Goal: Book appointment/travel/reservation

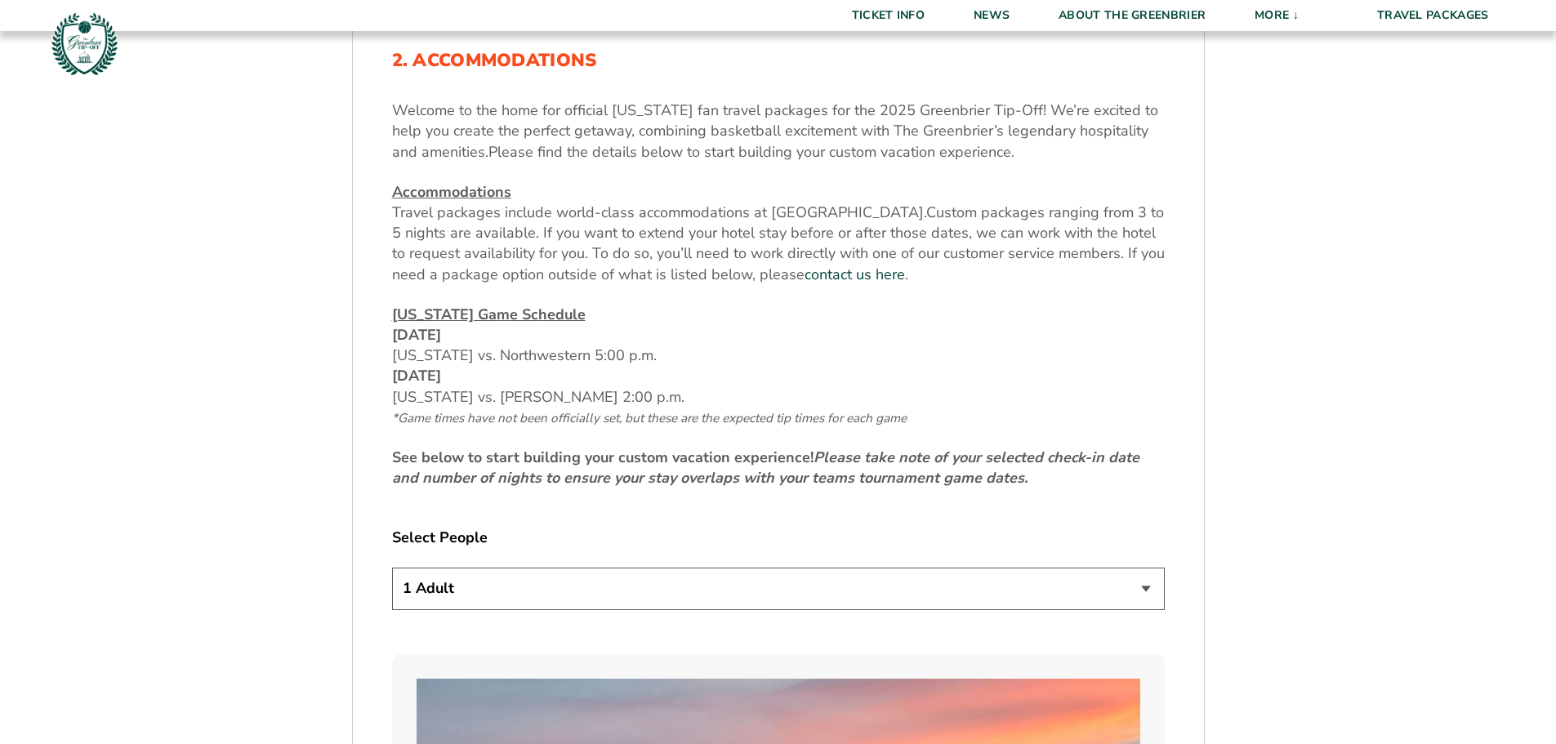
scroll to position [653, 0]
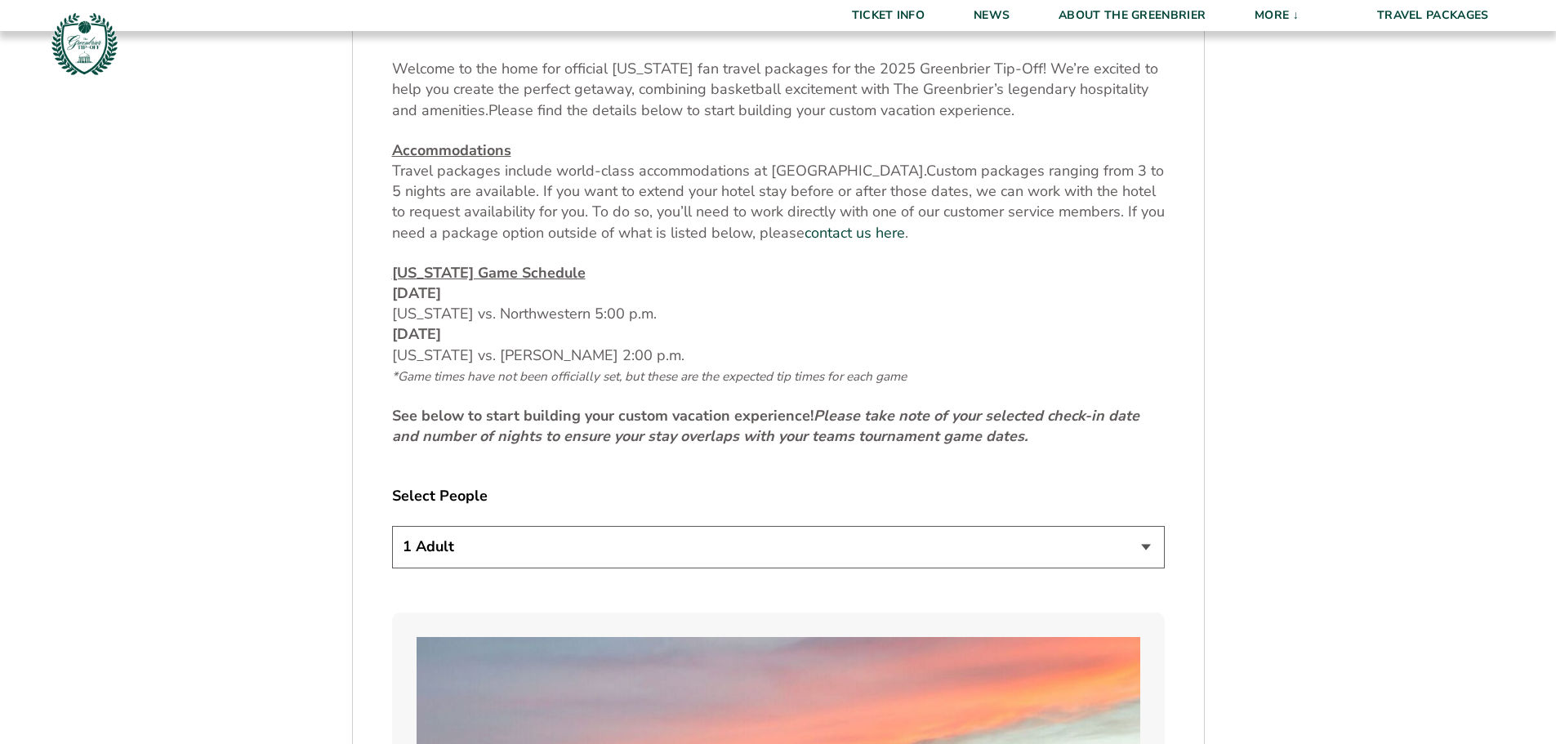
click at [1145, 548] on select "1 Adult 2 Adults 3 Adults 4 Adults 2 Adults + 1 Child 2 Adults + 2 Children 2 A…" at bounding box center [778, 547] width 773 height 42
select select "2 Adults"
click at [392, 526] on select "1 Adult 2 Adults 3 Adults 4 Adults 2 Adults + 1 Child 2 Adults + 2 Children 2 A…" at bounding box center [778, 547] width 773 height 42
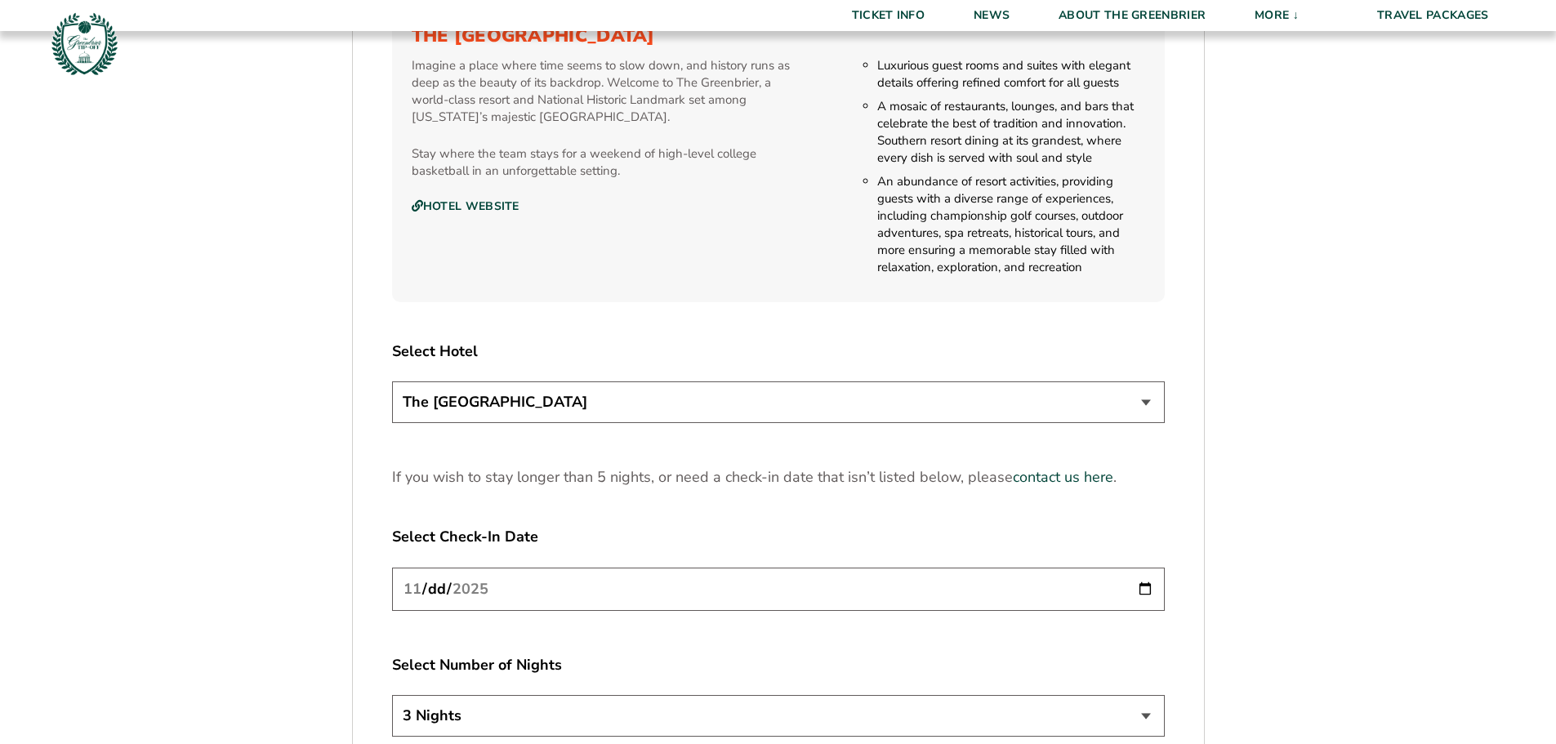
scroll to position [1878, 0]
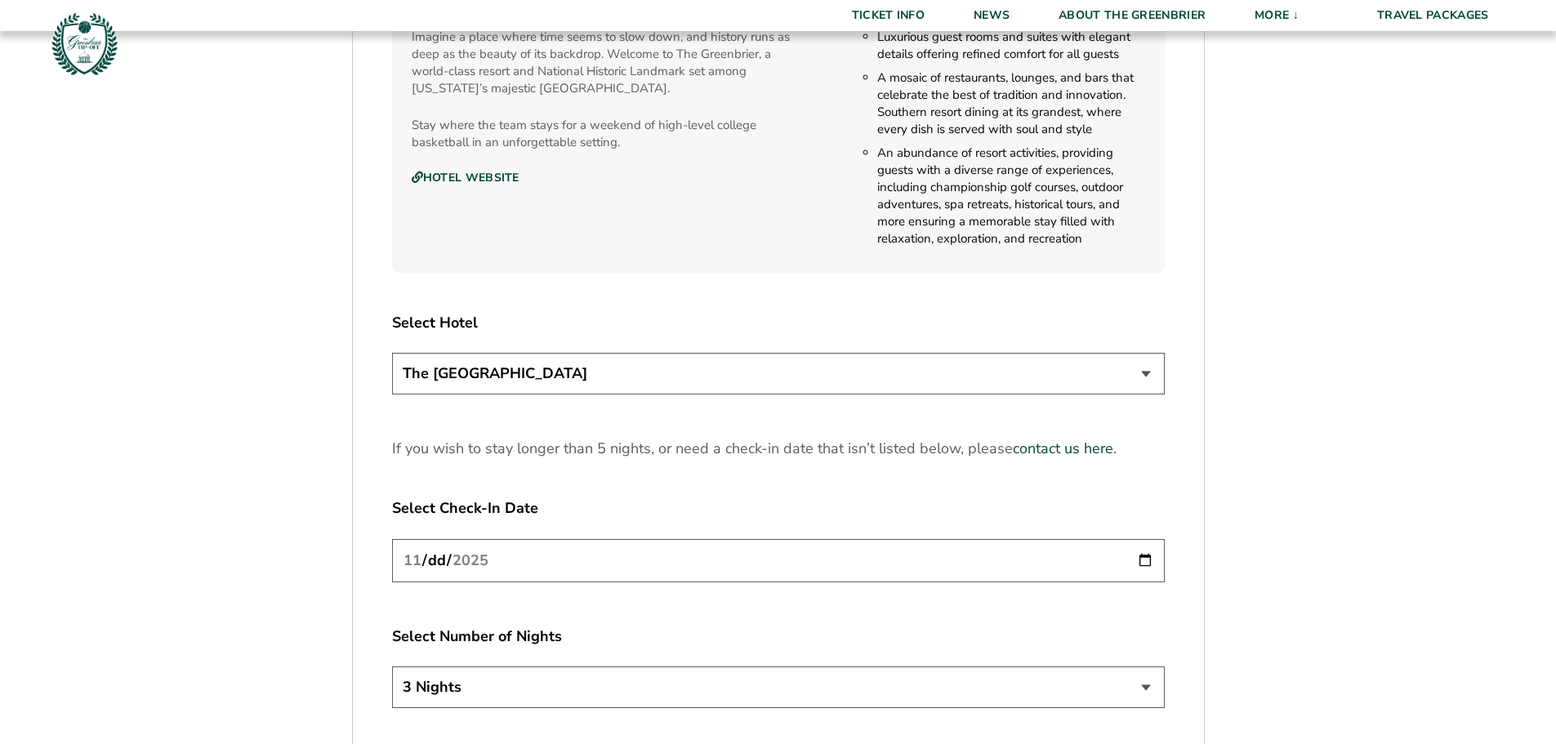
click at [1142, 380] on select "The [GEOGRAPHIC_DATA]" at bounding box center [778, 374] width 773 height 42
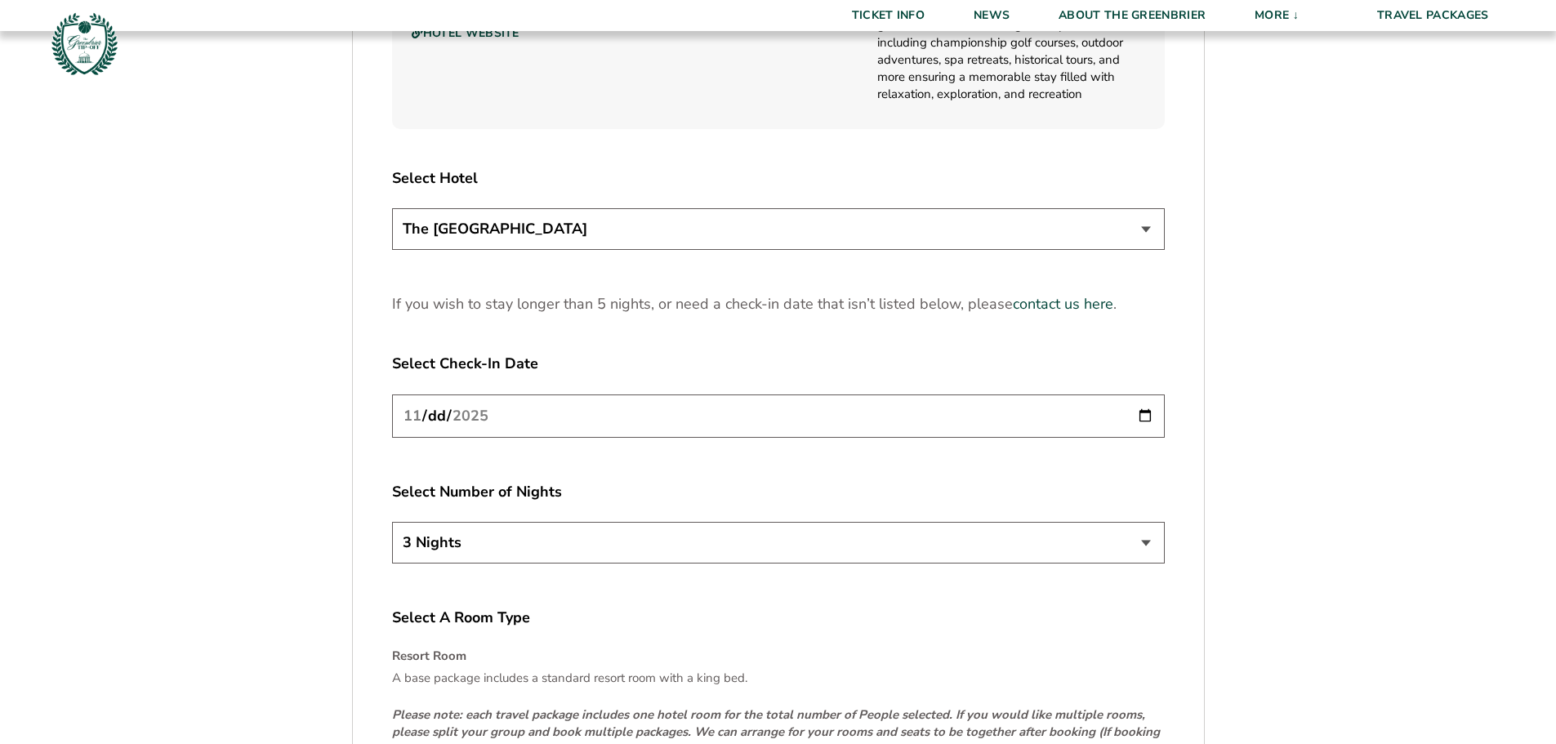
scroll to position [2042, 0]
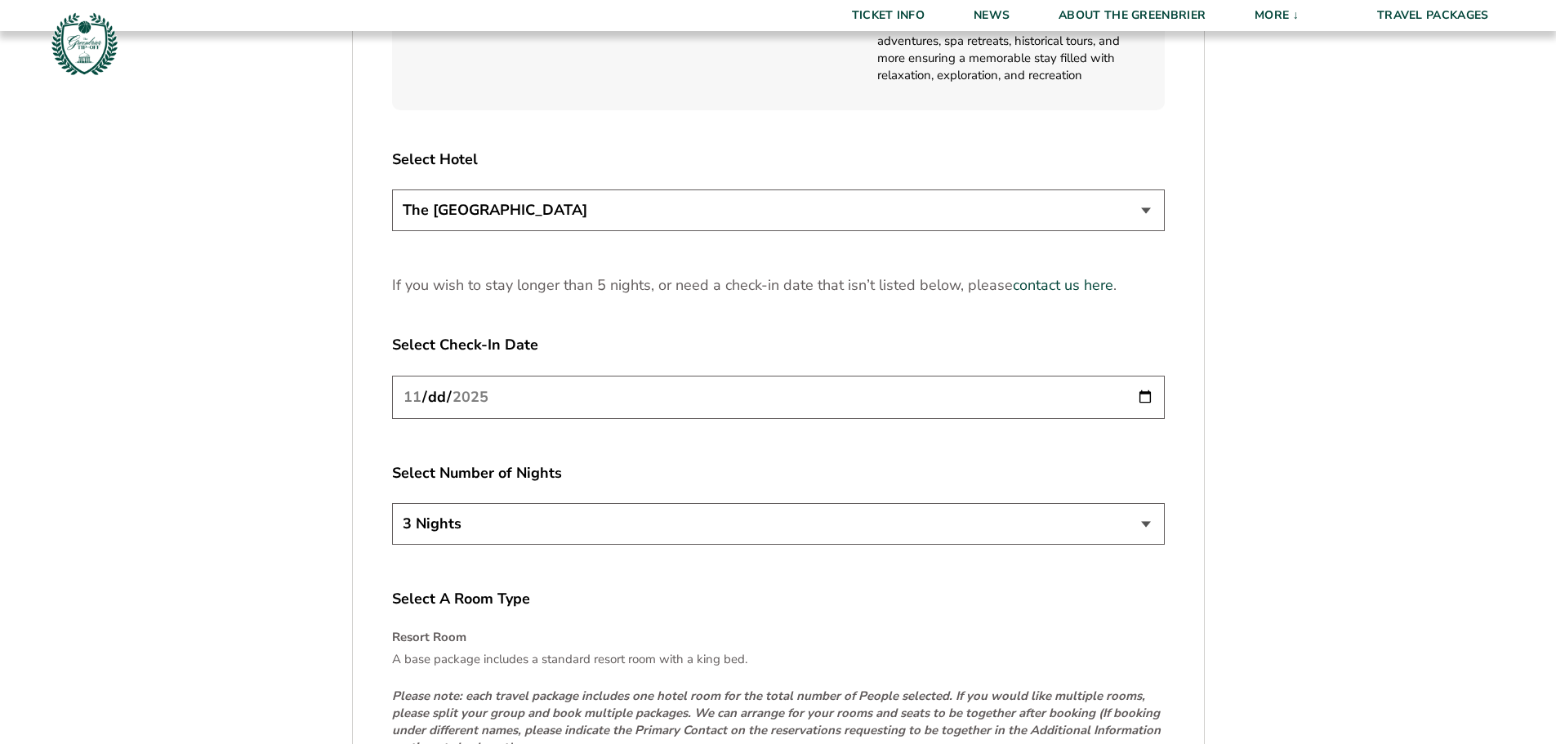
click at [1137, 403] on input "[DATE]" at bounding box center [778, 397] width 773 height 43
click at [1149, 526] on select "3 Nights 4 Nights 5 Nights" at bounding box center [778, 524] width 773 height 42
click at [1148, 525] on select "3 Nights 4 Nights 5 Nights" at bounding box center [778, 524] width 773 height 42
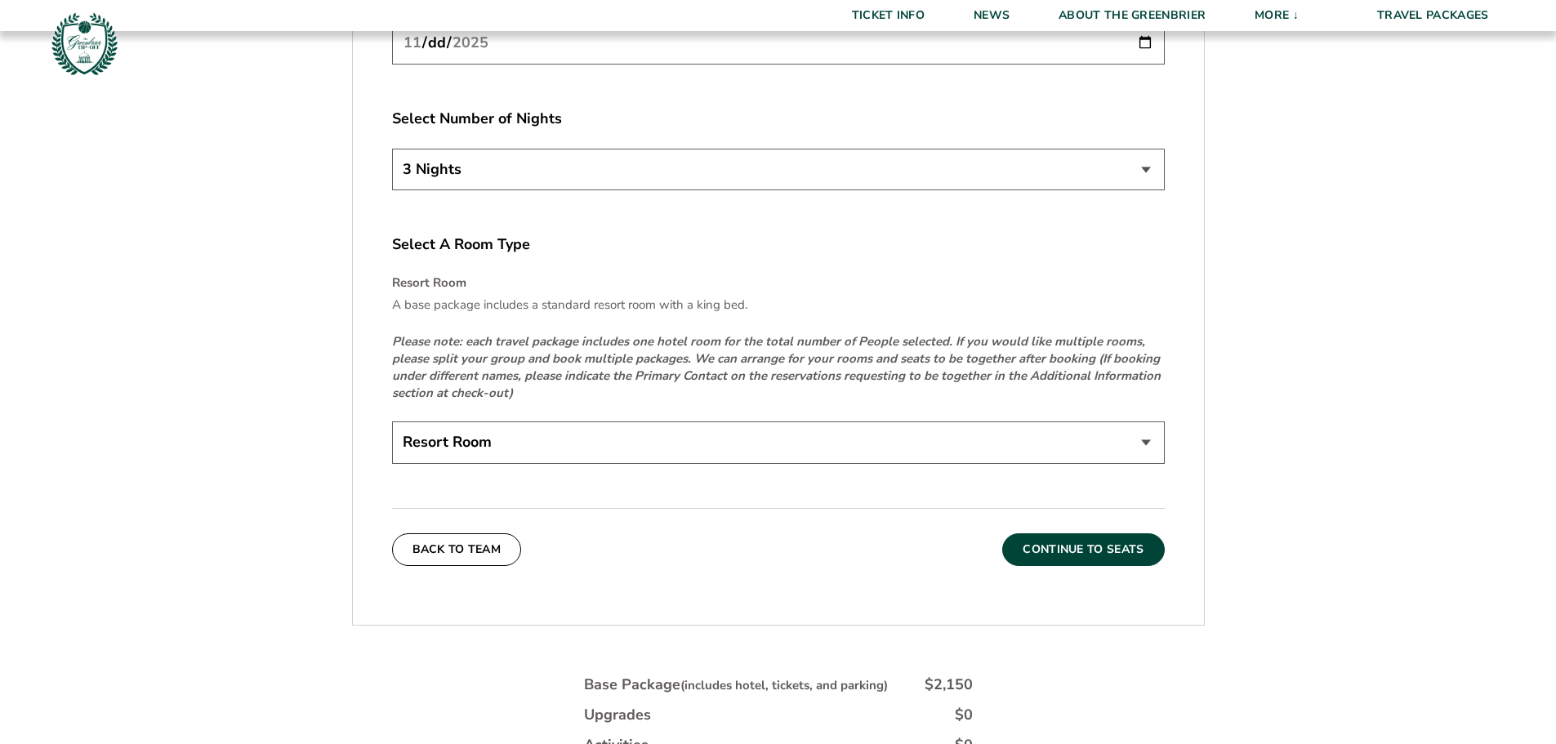
scroll to position [2450, 0]
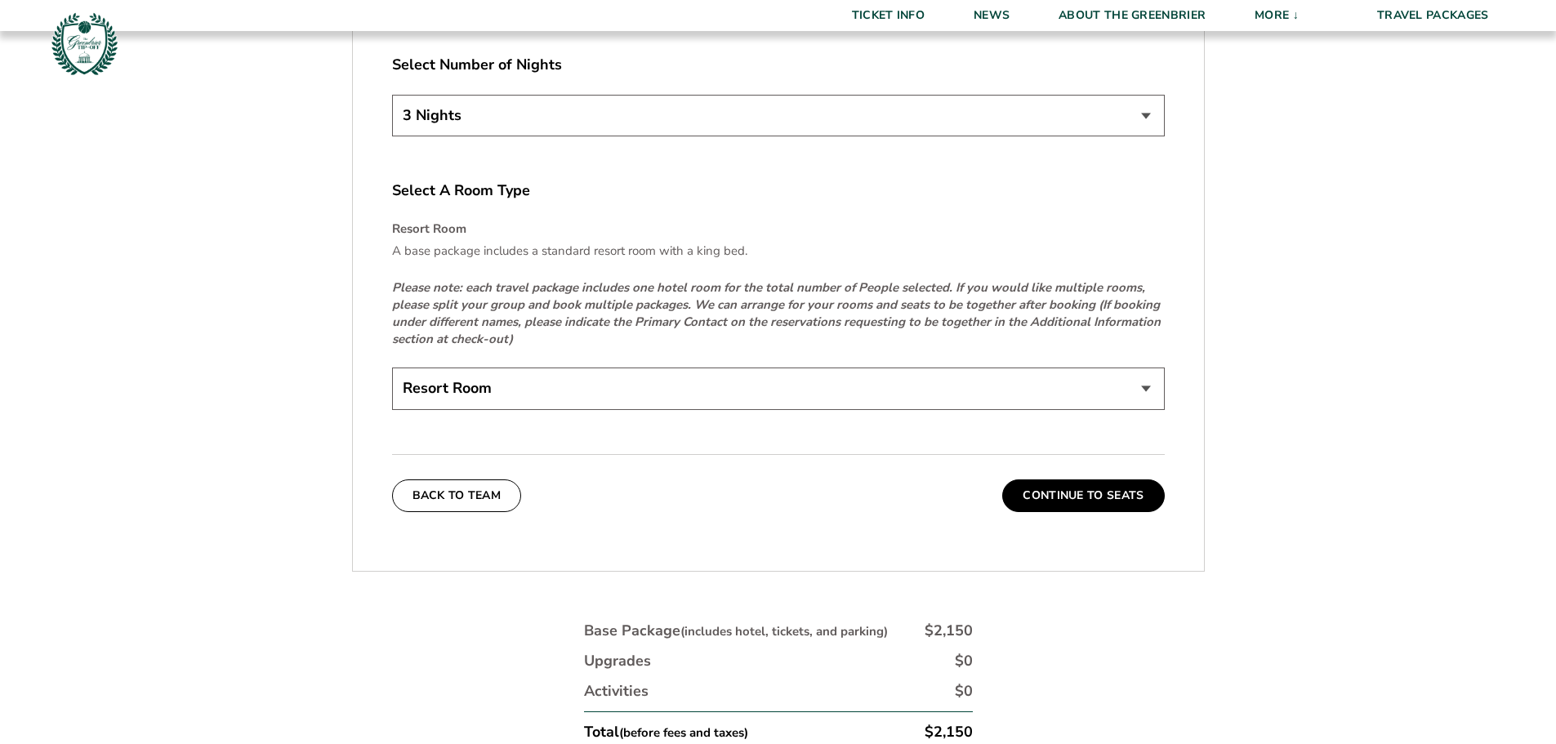
click at [1147, 388] on select "Resort Room" at bounding box center [778, 388] width 773 height 42
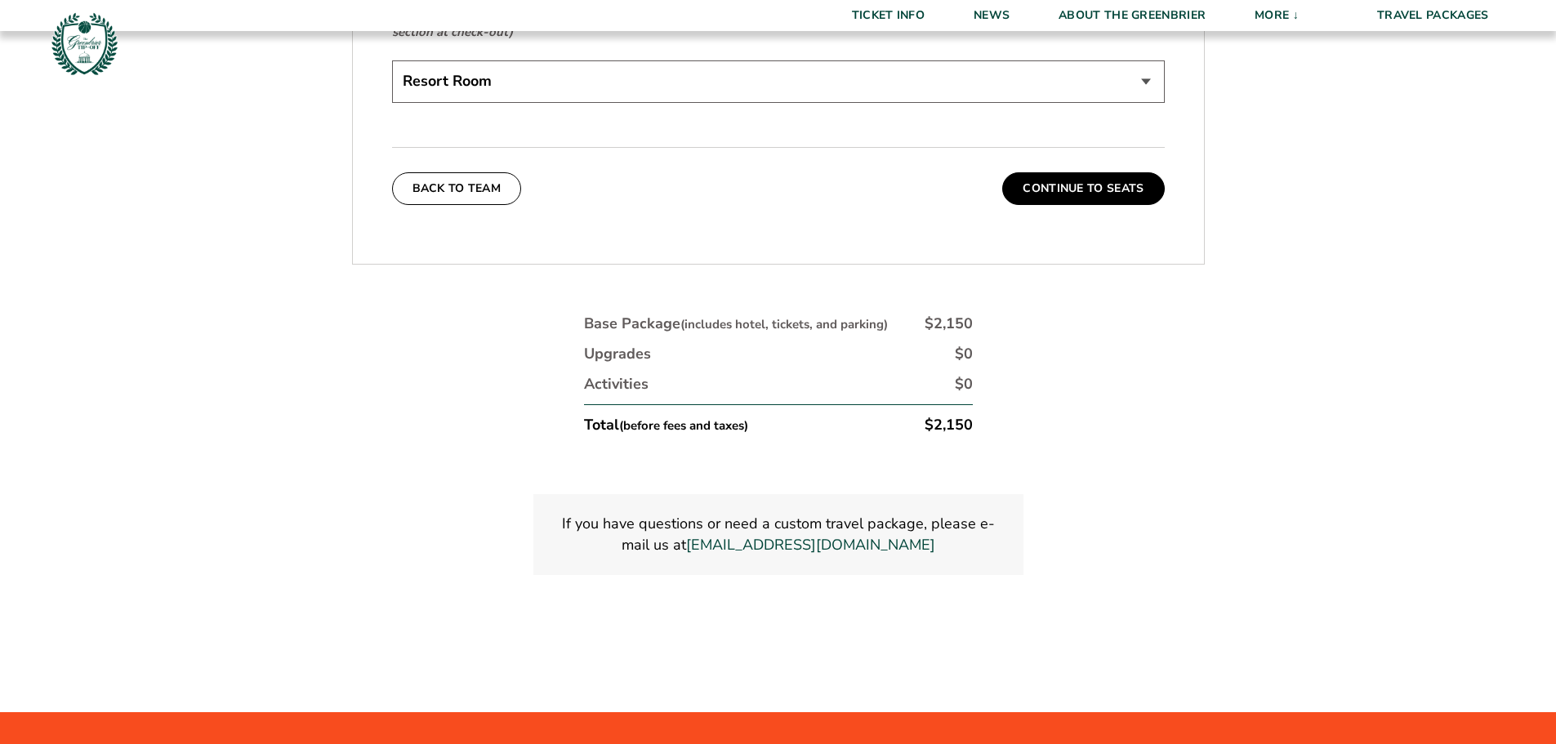
scroll to position [2777, 0]
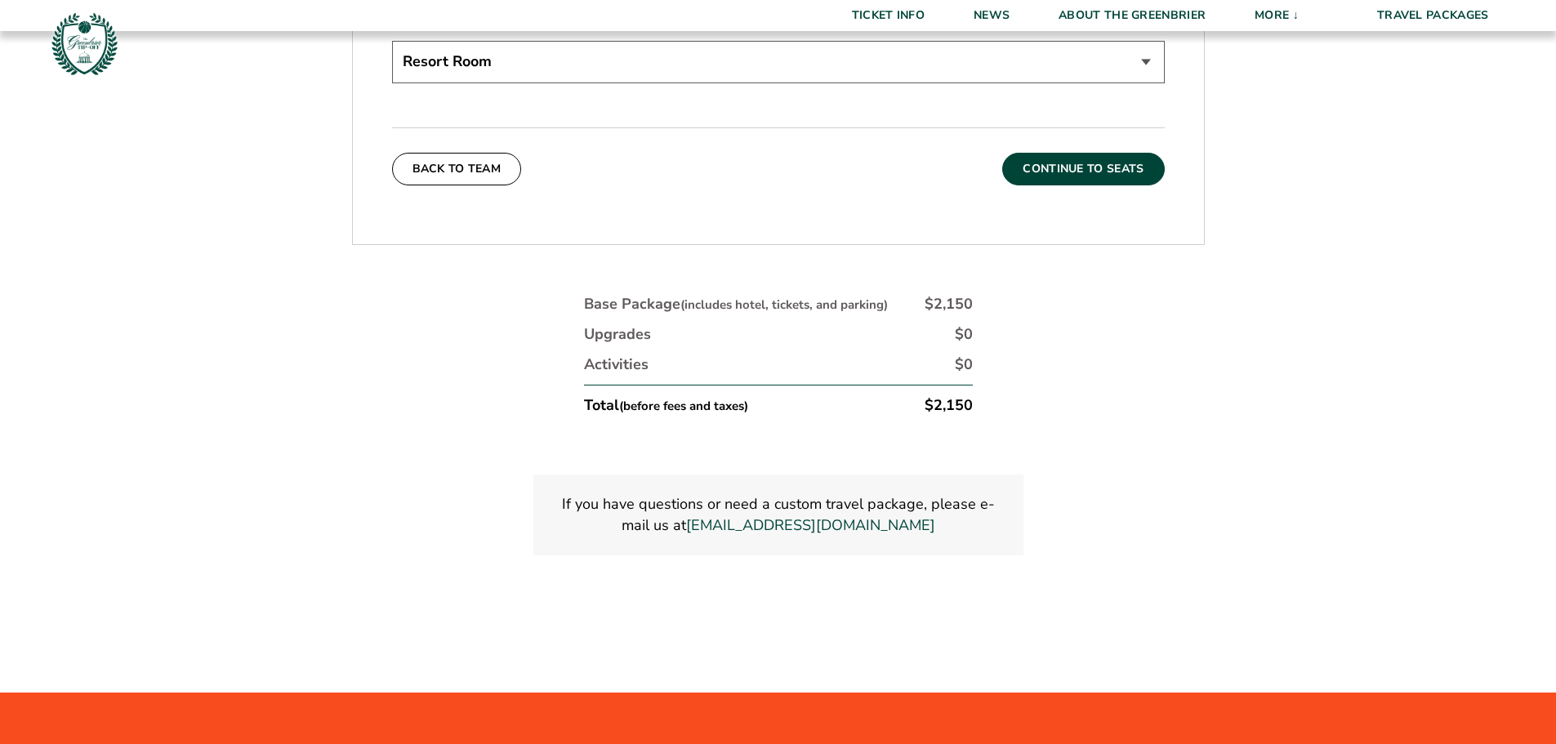
click at [1130, 167] on button "Continue To Seats" at bounding box center [1083, 169] width 162 height 33
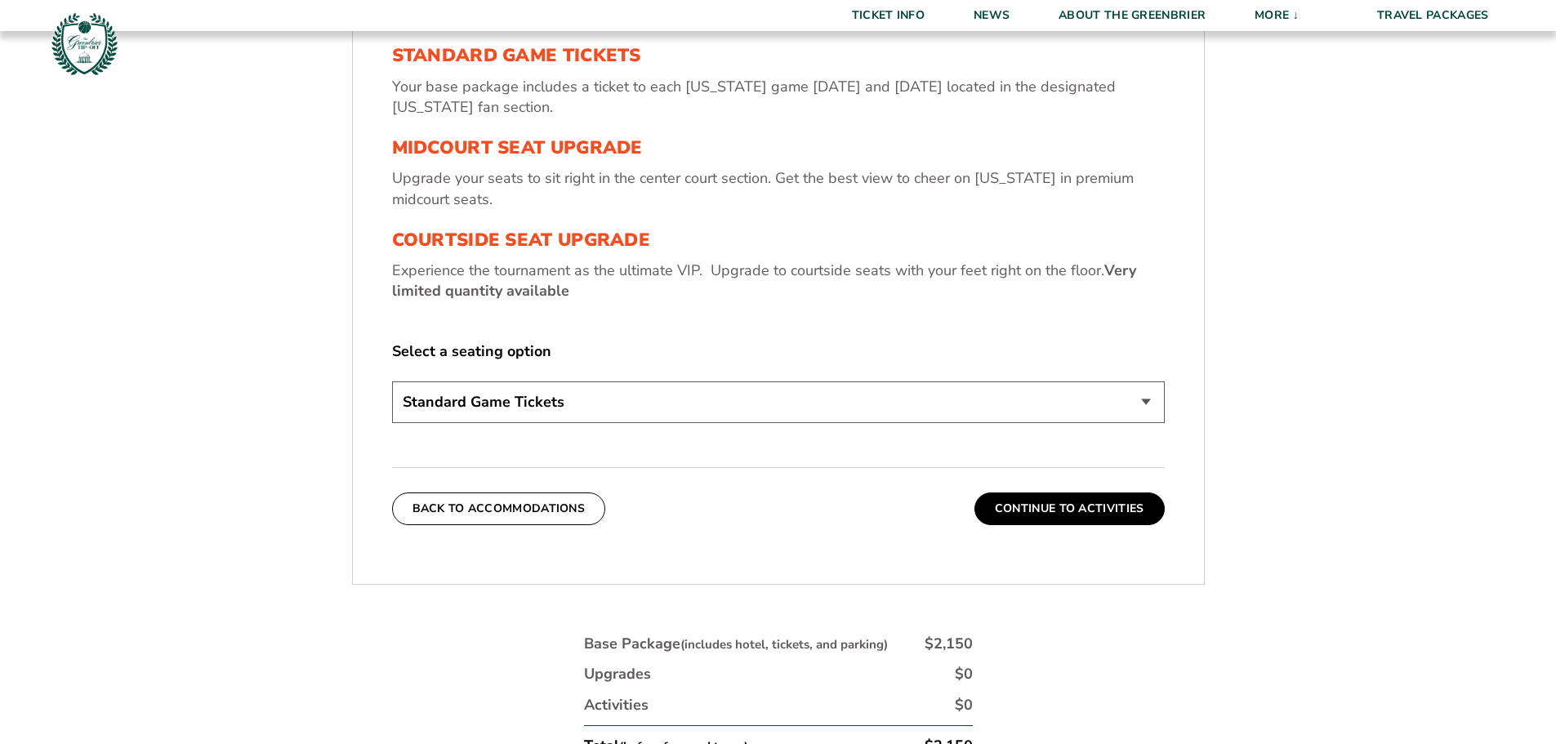
scroll to position [679, 0]
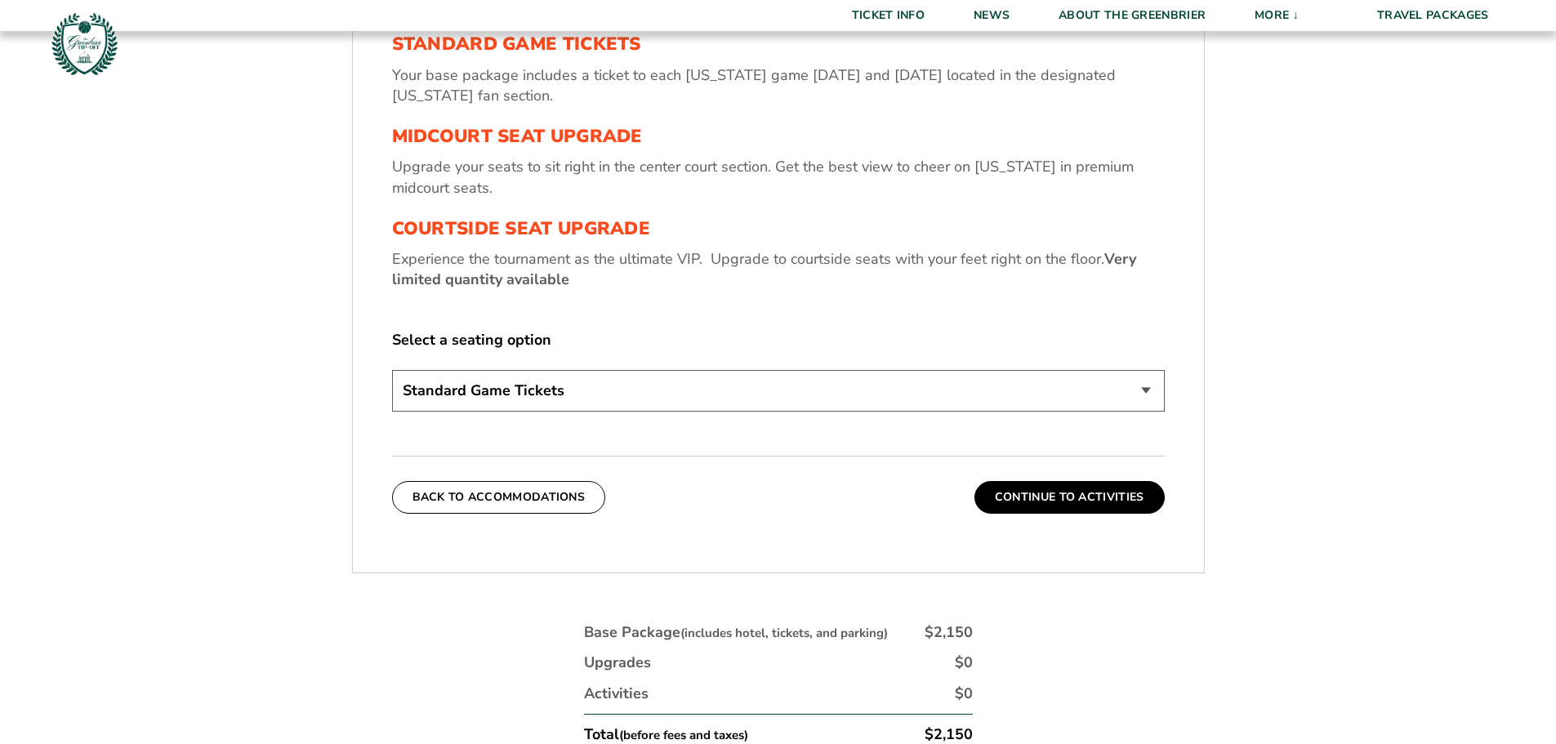
click at [1145, 390] on select "Standard Game Tickets Midcourt Seat Upgrade (+$130 per person) Courtside Seat U…" at bounding box center [778, 391] width 773 height 42
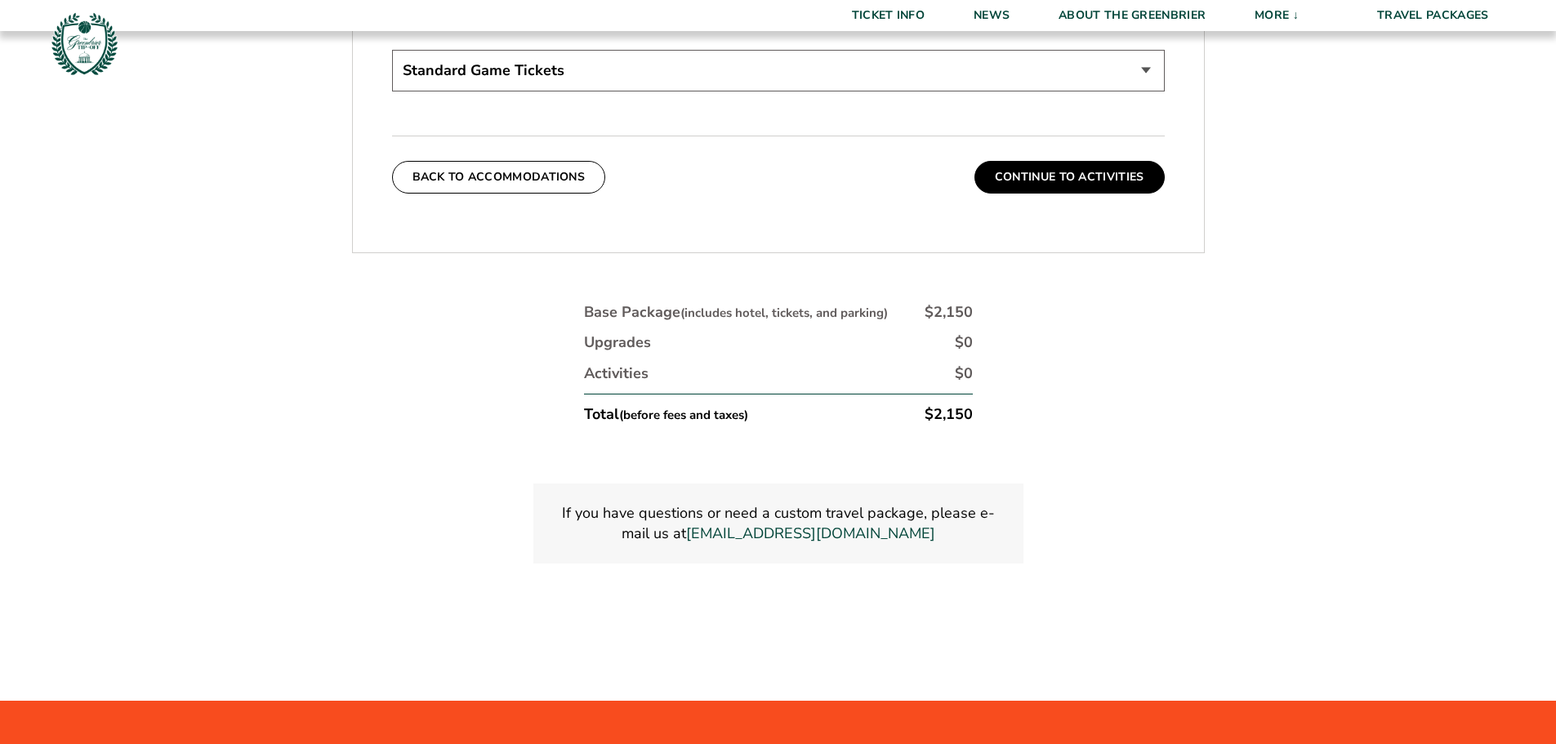
scroll to position [1005, 0]
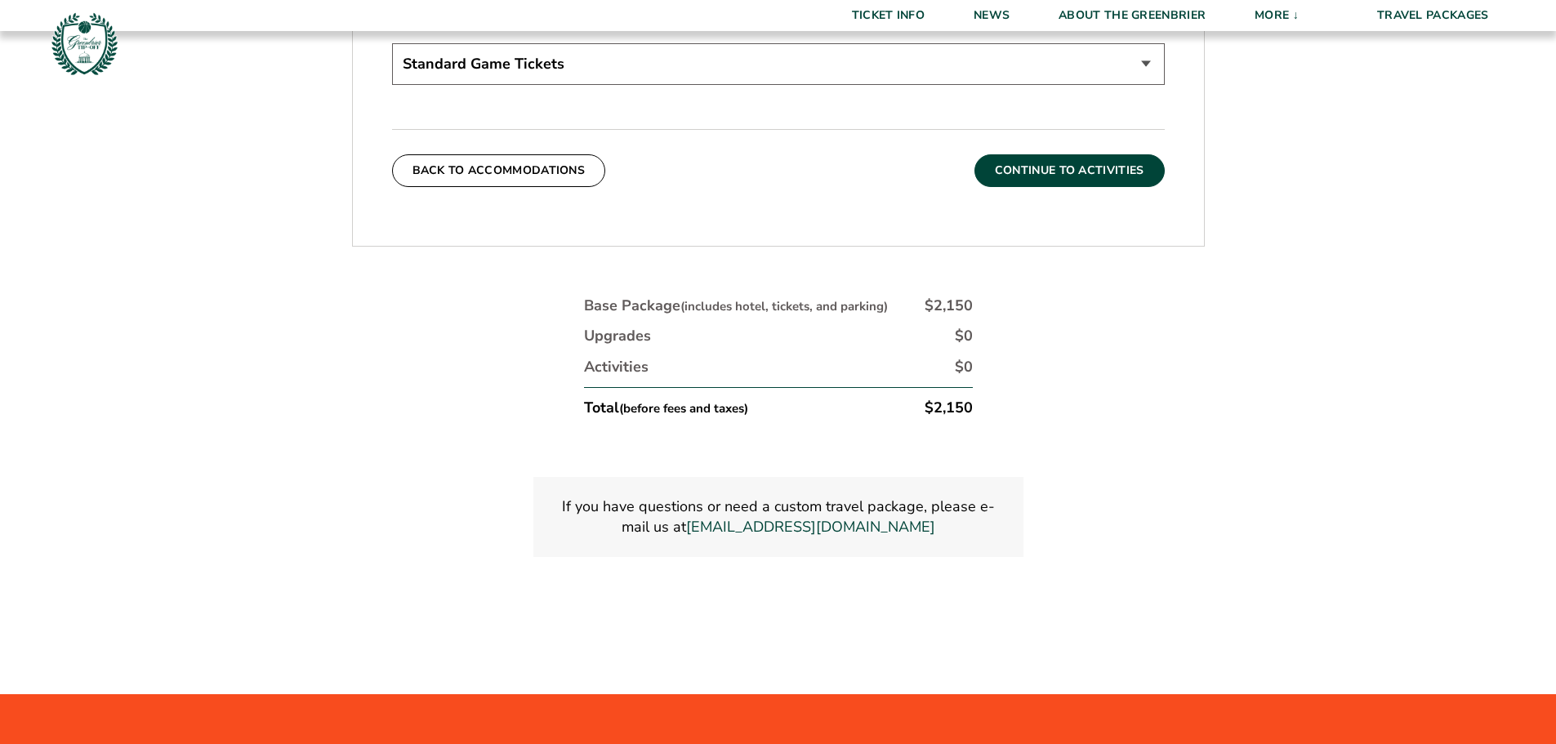
click at [1106, 171] on button "Continue To Activities" at bounding box center [1069, 170] width 190 height 33
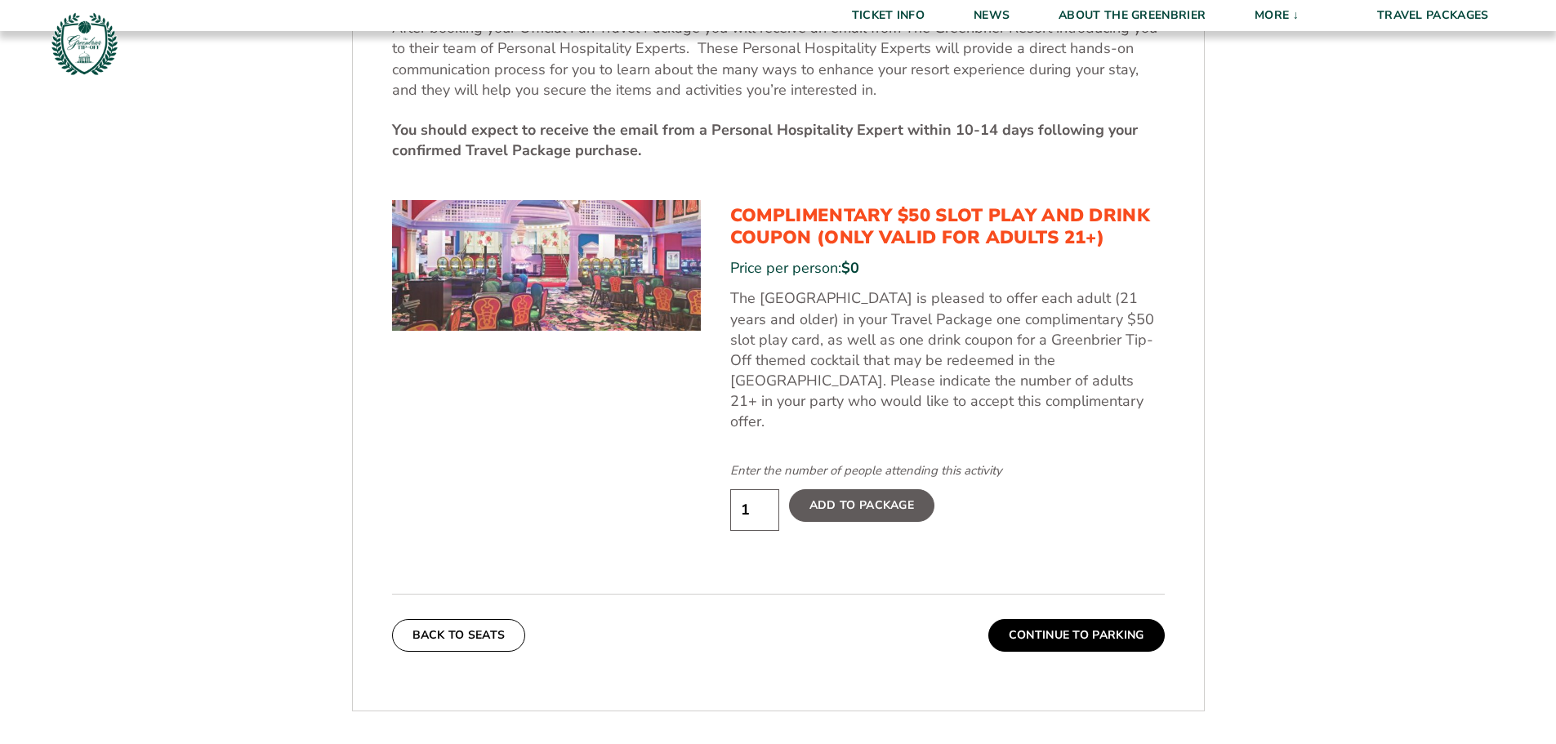
scroll to position [842, 0]
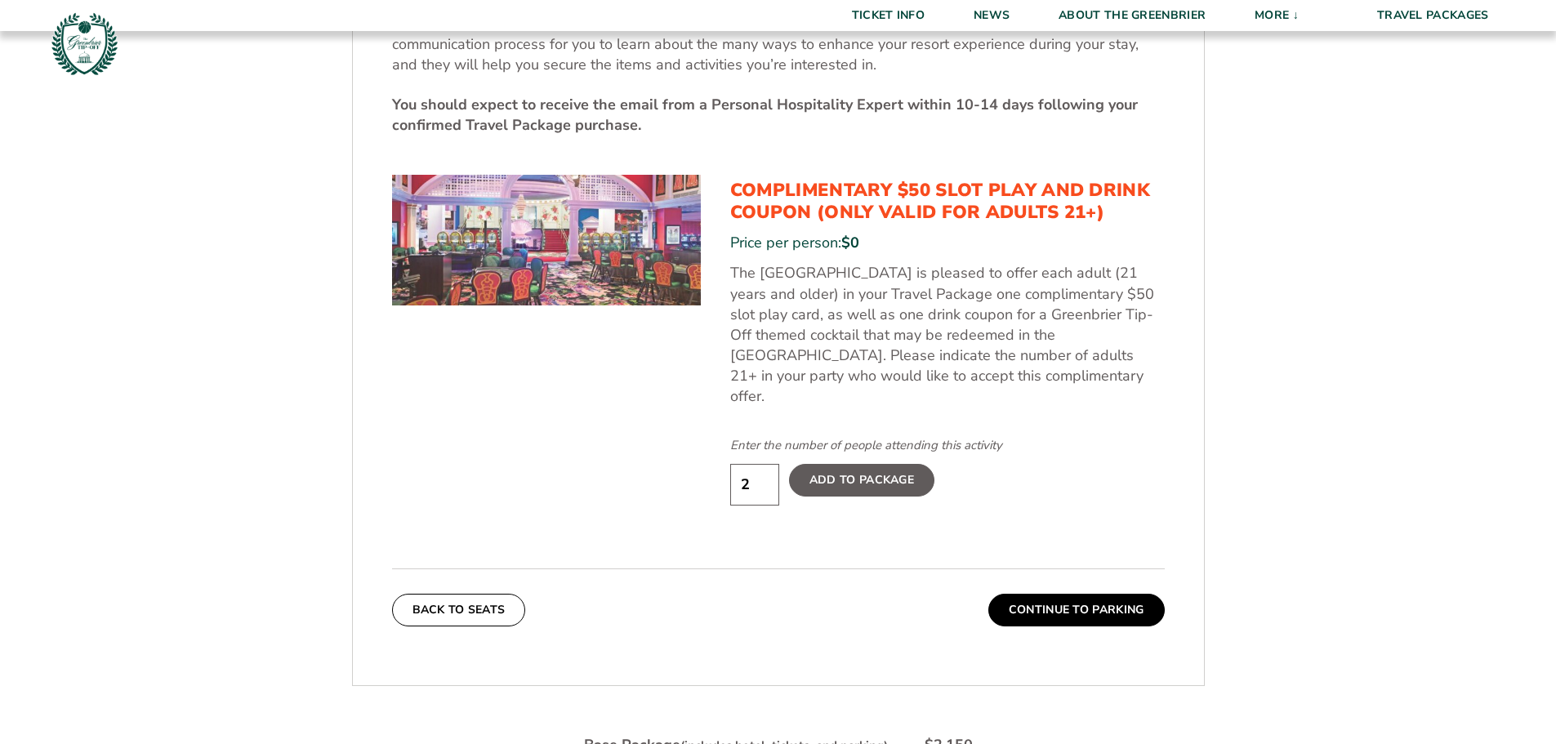
click at [757, 464] on input "2" at bounding box center [754, 485] width 49 height 42
click at [762, 464] on input "3" at bounding box center [754, 485] width 49 height 42
click at [762, 464] on input "4" at bounding box center [754, 485] width 49 height 42
click at [762, 464] on input "5" at bounding box center [754, 485] width 49 height 42
click at [762, 464] on input "6" at bounding box center [754, 485] width 49 height 42
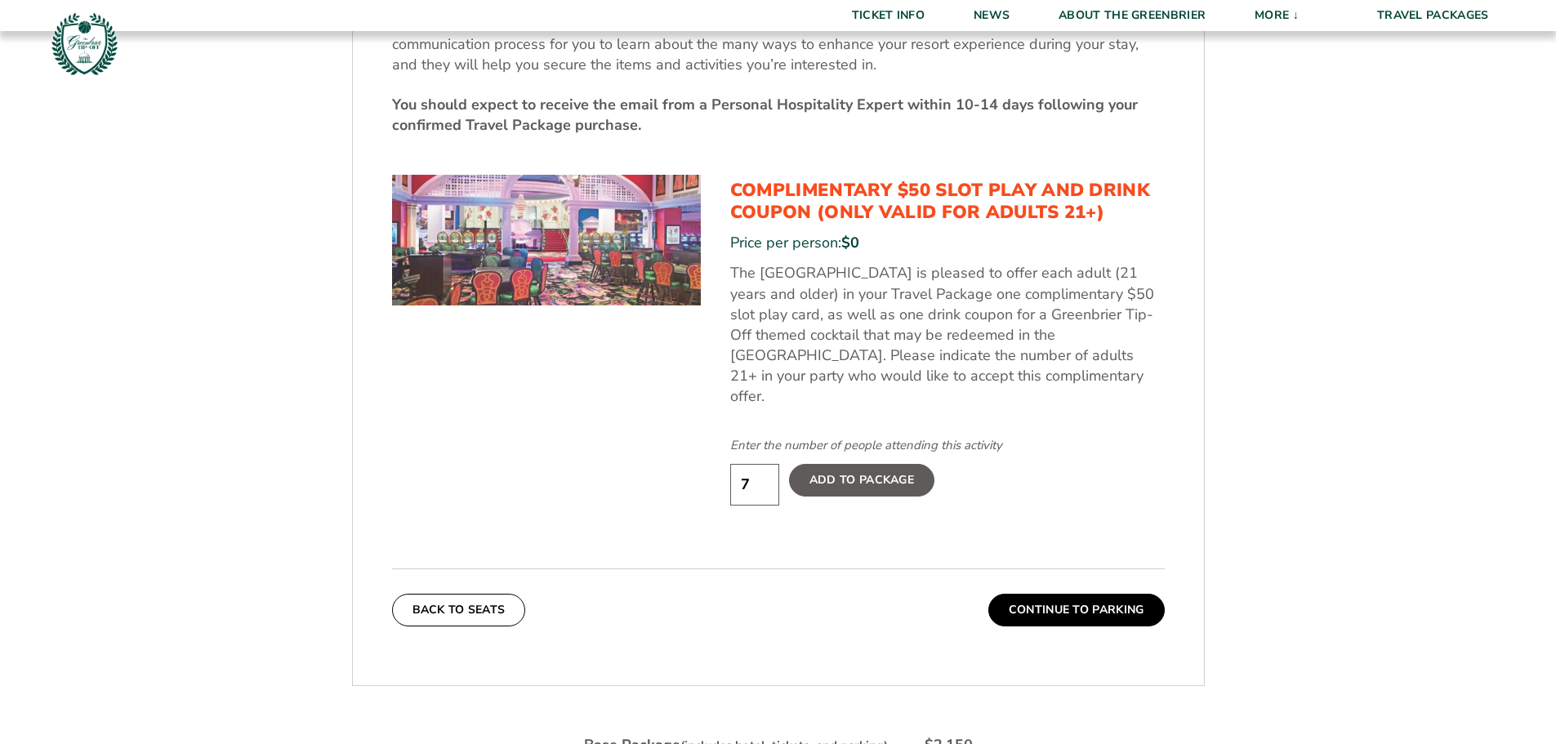
click at [762, 464] on input "7" at bounding box center [754, 485] width 49 height 42
click at [762, 464] on input "8" at bounding box center [754, 485] width 49 height 42
click at [762, 464] on input "9" at bounding box center [754, 485] width 49 height 42
click at [764, 473] on input "8" at bounding box center [754, 485] width 49 height 42
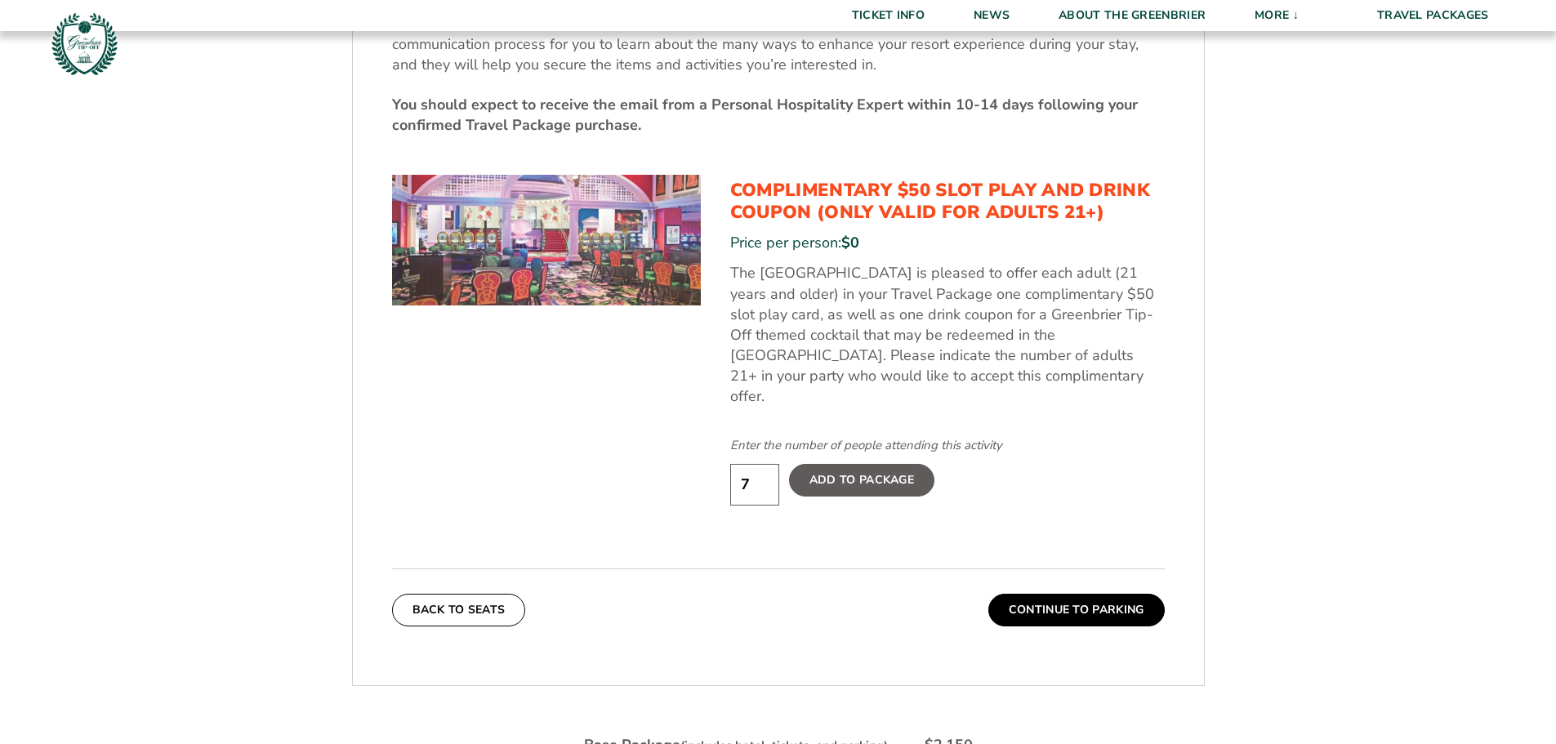
click at [764, 472] on input "7" at bounding box center [754, 485] width 49 height 42
click at [764, 472] on input "6" at bounding box center [754, 485] width 49 height 42
click at [764, 472] on input "5" at bounding box center [754, 485] width 49 height 42
click at [764, 472] on input "4" at bounding box center [754, 485] width 49 height 42
click at [764, 472] on input "3" at bounding box center [754, 485] width 49 height 42
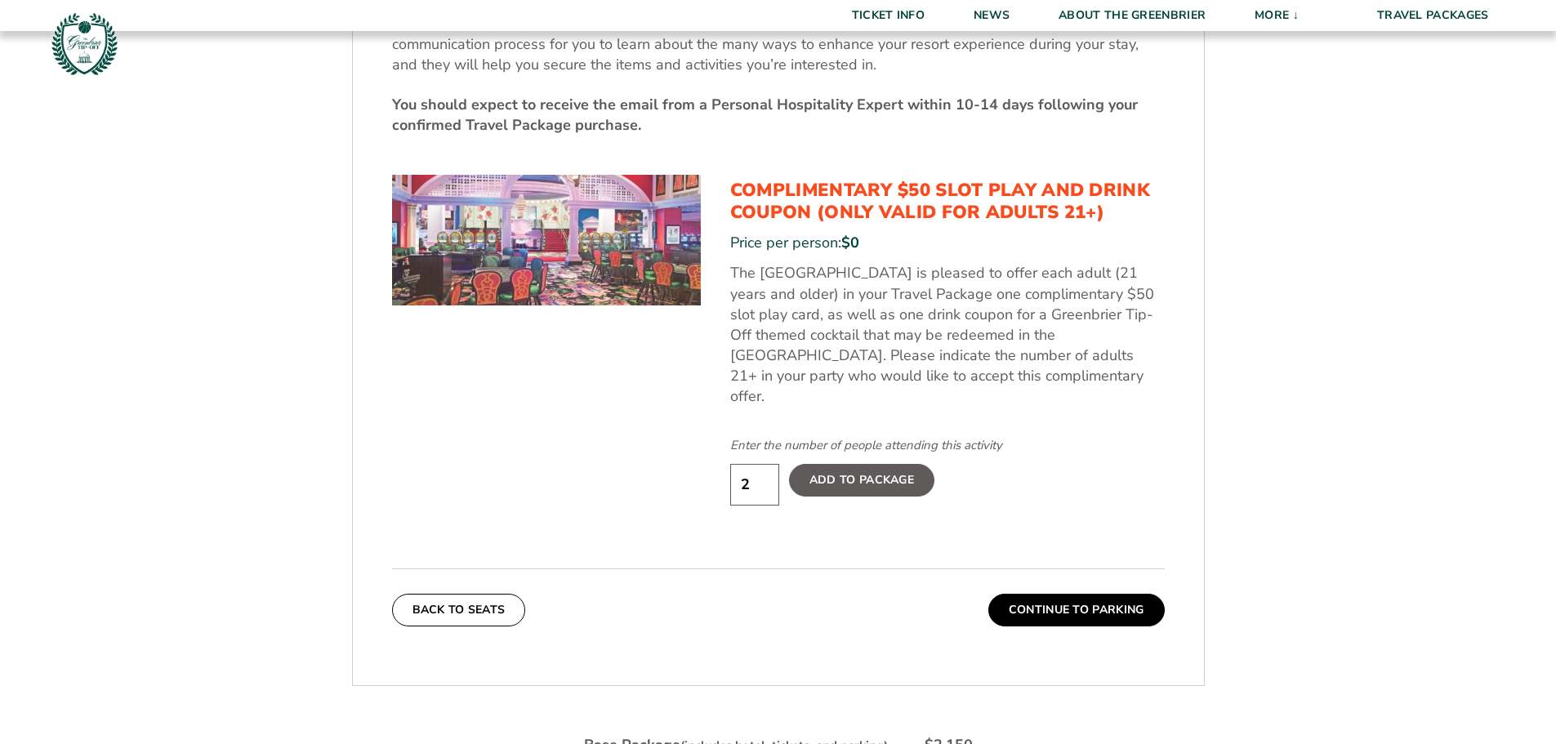
click at [764, 472] on input "2" at bounding box center [754, 485] width 49 height 42
click at [764, 472] on input "1" at bounding box center [754, 485] width 49 height 42
click at [764, 464] on input "1" at bounding box center [754, 485] width 49 height 42
type input "2"
click at [759, 464] on input "2" at bounding box center [754, 485] width 49 height 42
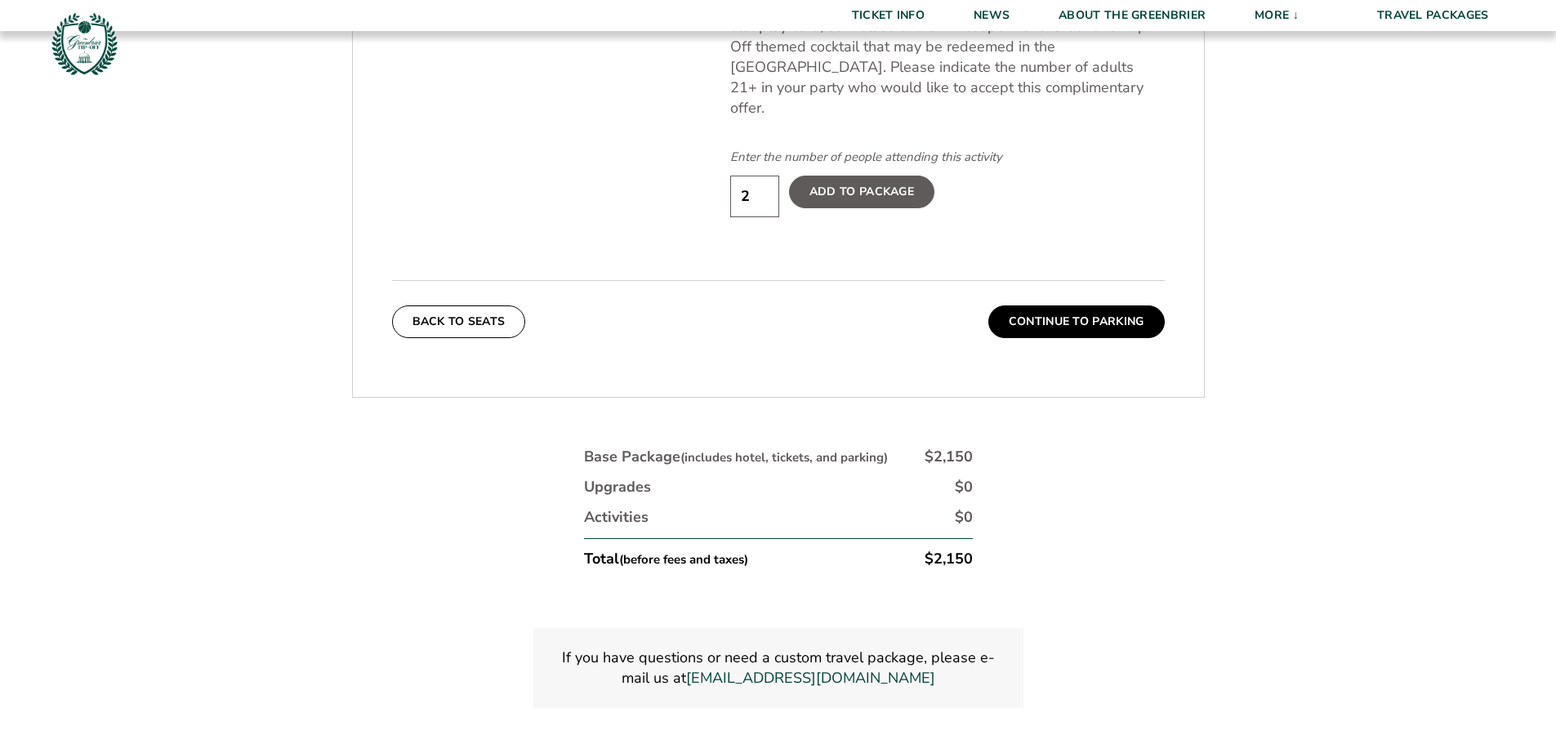
scroll to position [1169, 0]
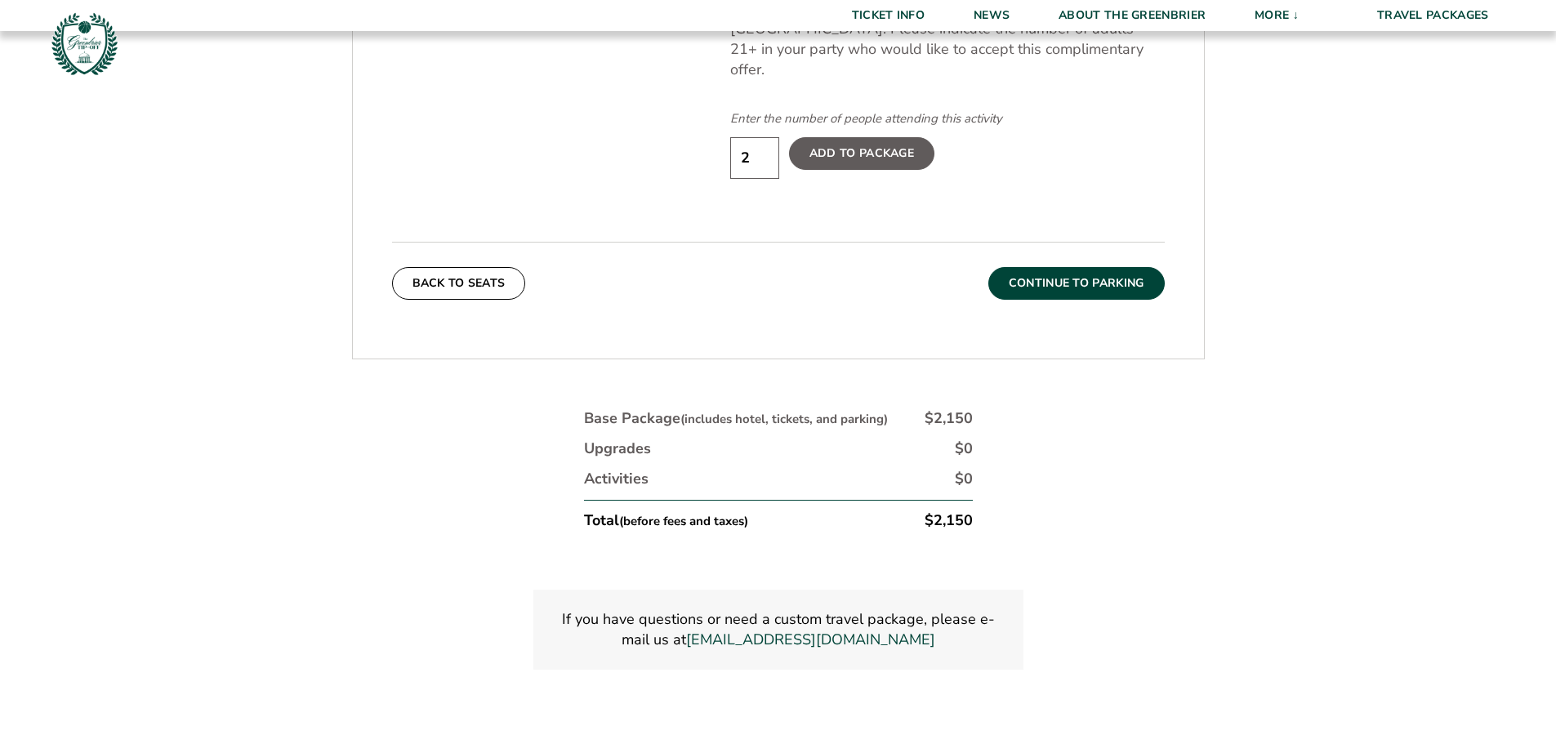
click at [1124, 269] on button "Continue To Parking" at bounding box center [1076, 283] width 176 height 33
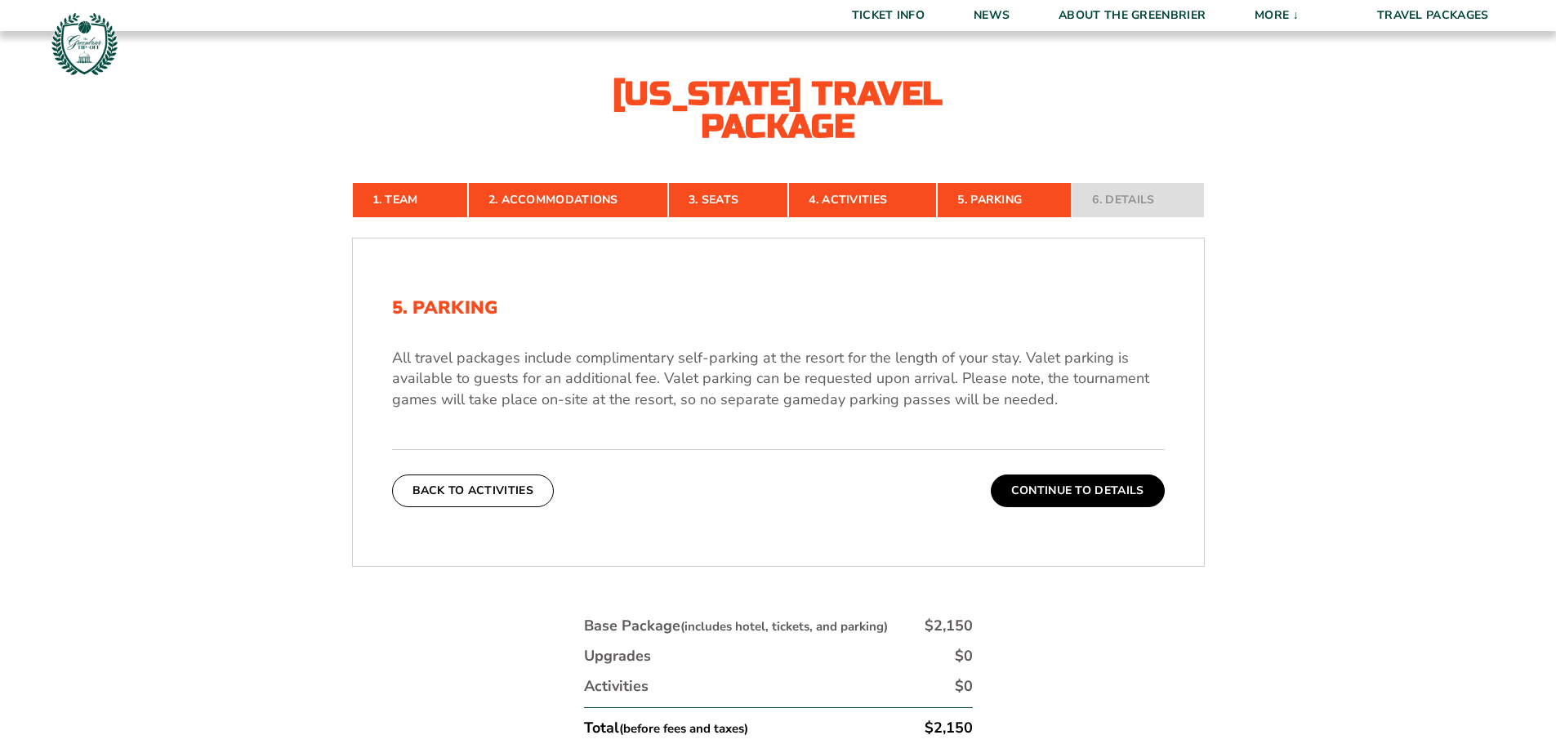
scroll to position [352, 0]
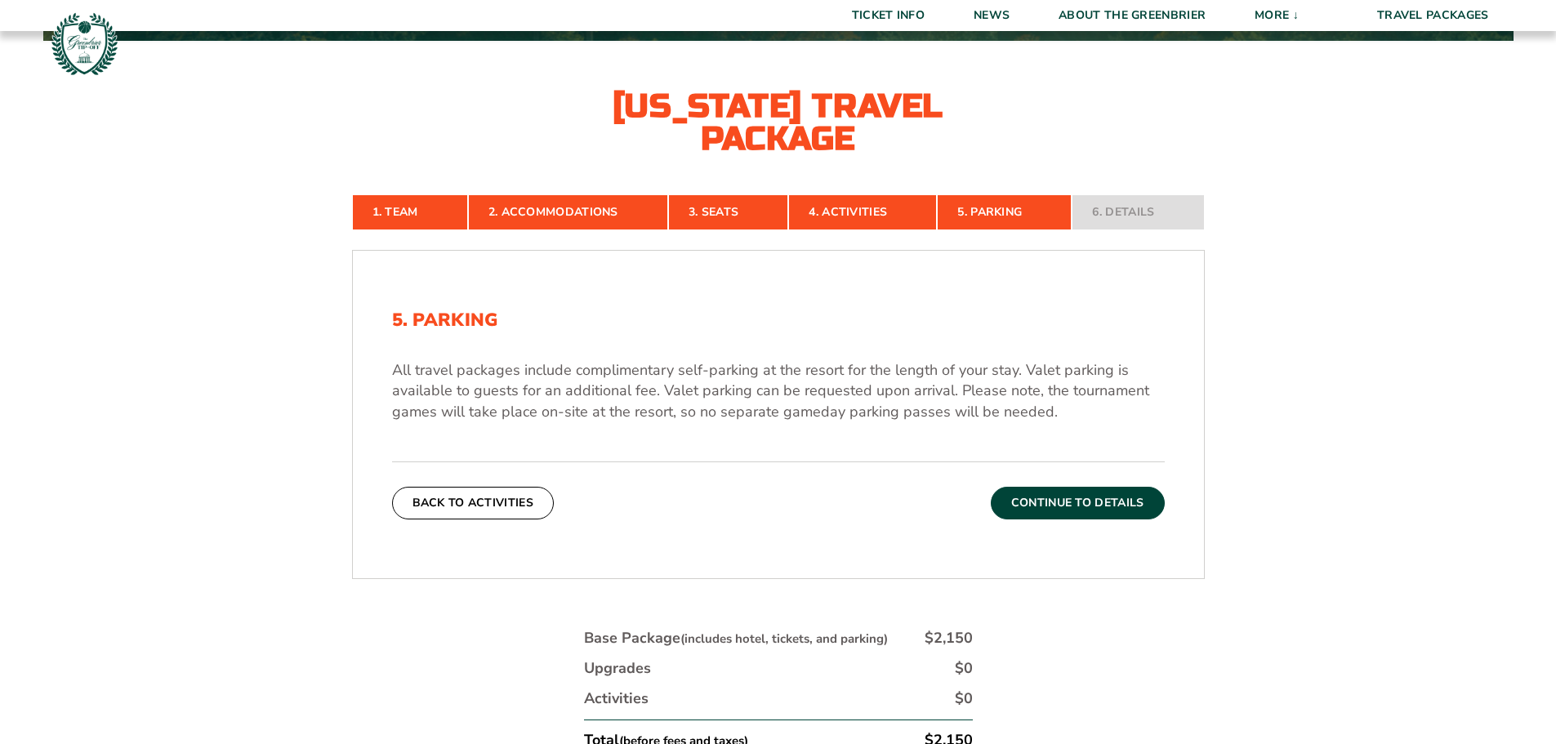
click at [1117, 505] on button "Continue To Details" at bounding box center [1078, 503] width 174 height 33
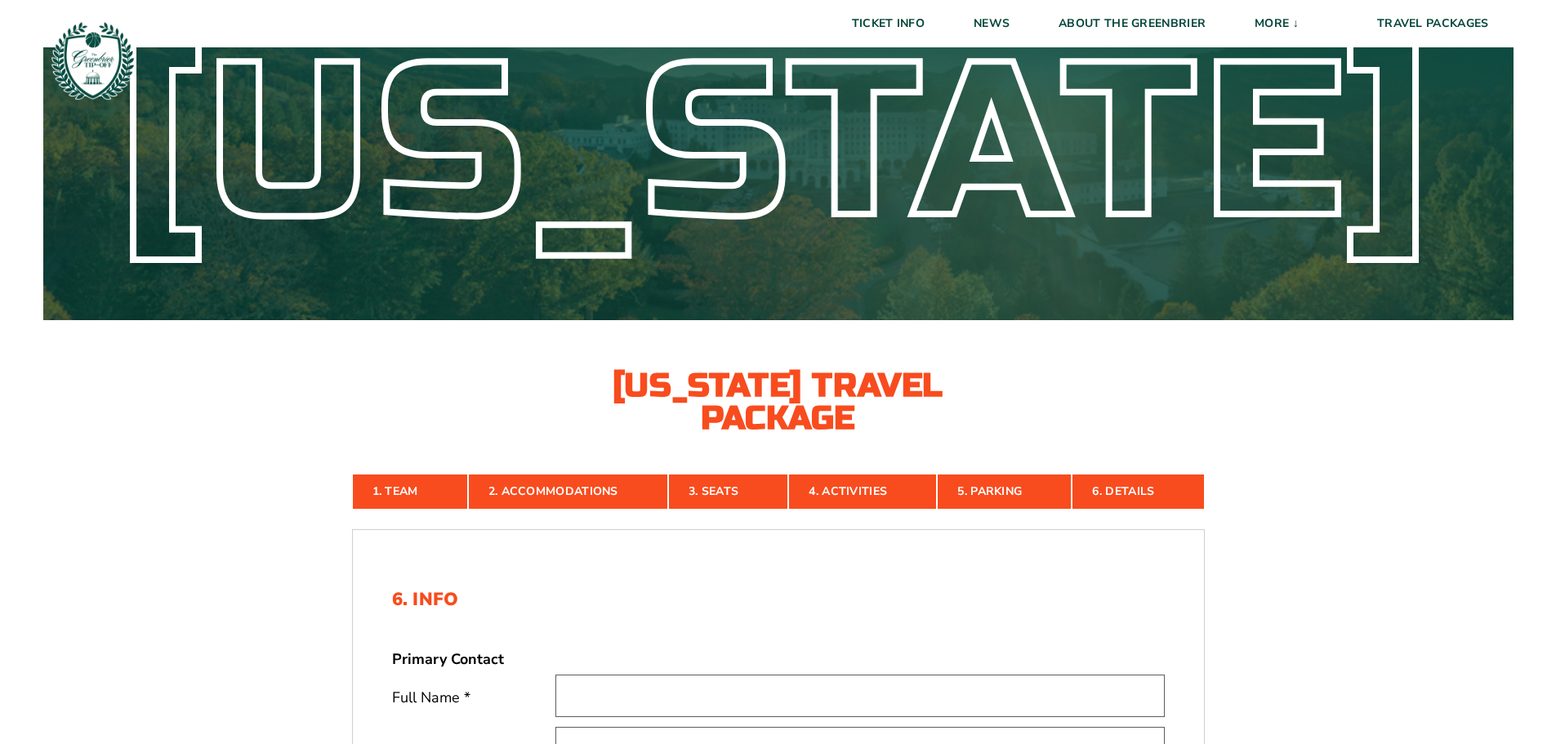
scroll to position [0, 0]
